Goal: Task Accomplishment & Management: Manage account settings

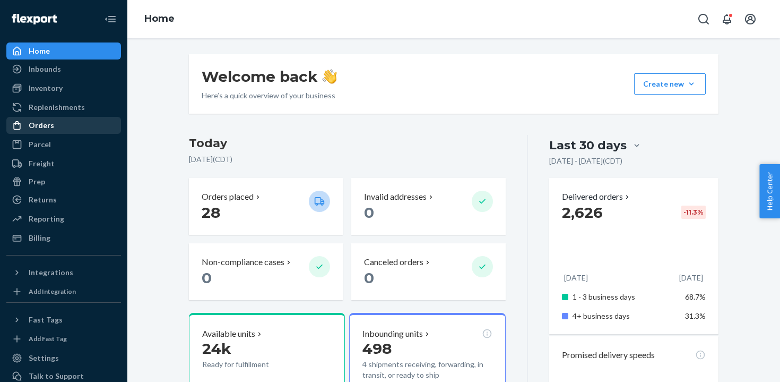
click at [53, 127] on div "Orders" at bounding box center [63, 125] width 113 height 15
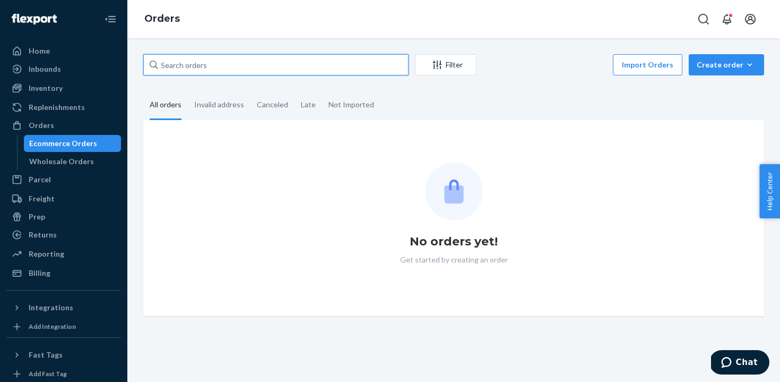
click at [303, 68] on input "text" at bounding box center [275, 64] width 265 height 21
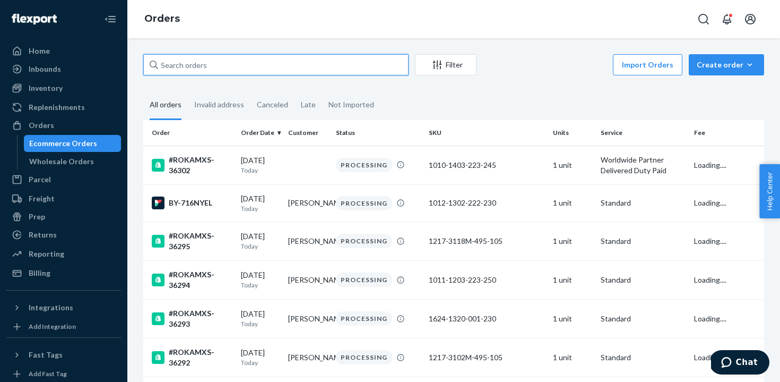
paste input "#ROKAMXS-36294"
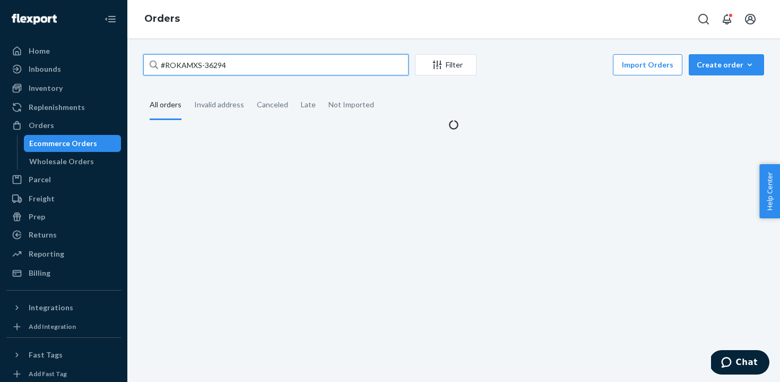
type input "#ROKAMXS-36294"
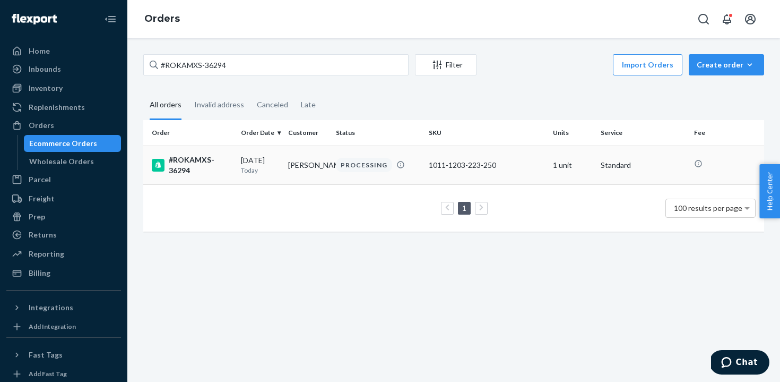
click at [200, 165] on div "#ROKAMXS-36294" at bounding box center [192, 164] width 81 height 21
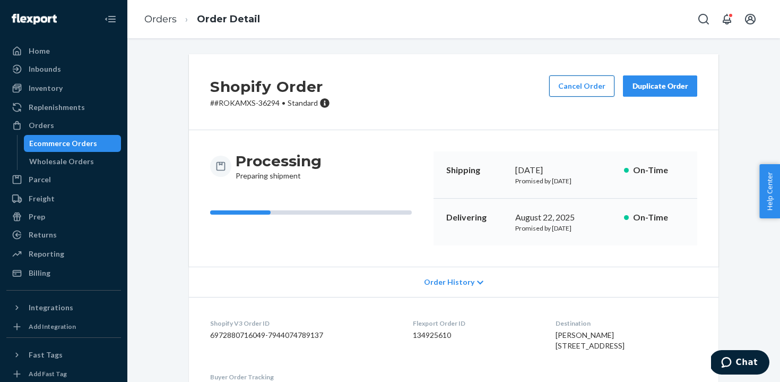
click at [575, 88] on button "Cancel Order" at bounding box center [581, 85] width 65 height 21
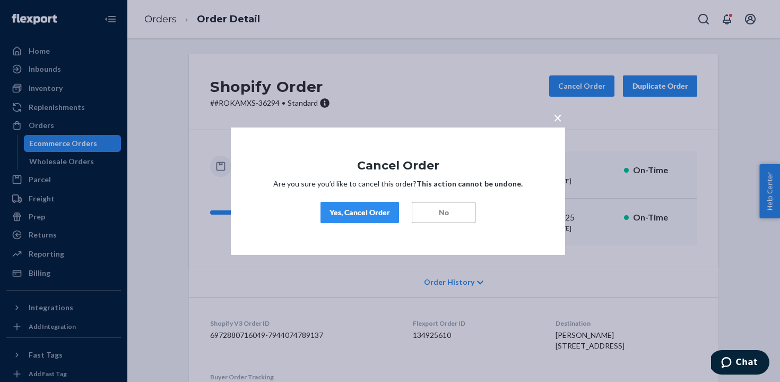
click at [383, 210] on div "Yes, Cancel Order" at bounding box center [360, 212] width 61 height 11
click at [433, 217] on button "No" at bounding box center [436, 212] width 64 height 21
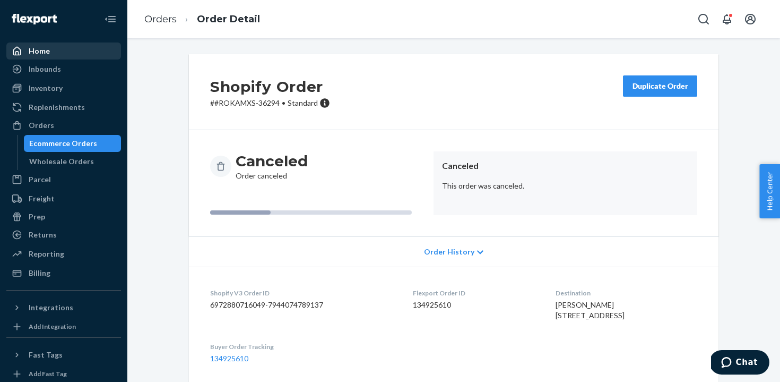
click at [50, 53] on div "Home" at bounding box center [63, 51] width 113 height 15
